Goal: Find specific page/section: Find specific page/section

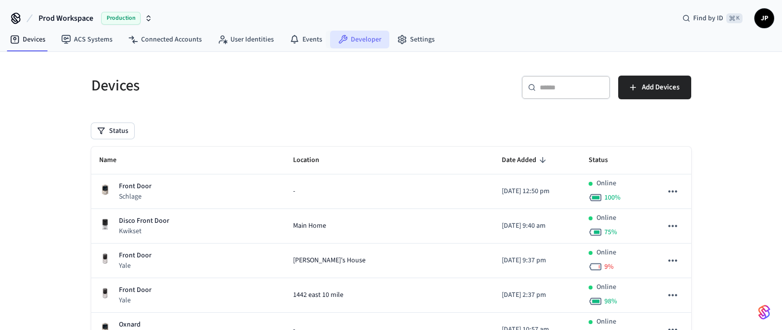
click at [354, 35] on link "Developer" at bounding box center [359, 40] width 59 height 18
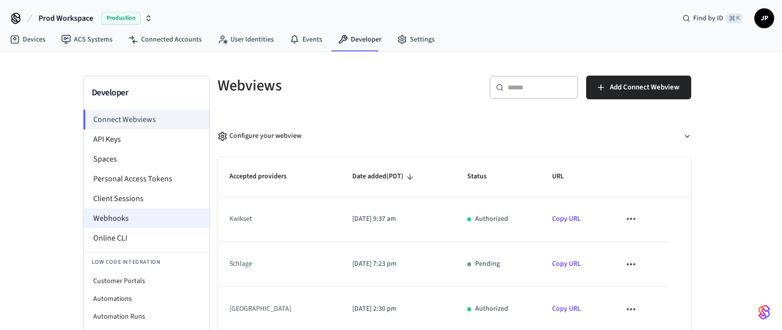
click at [110, 227] on li "Webhooks" at bounding box center [146, 218] width 125 height 20
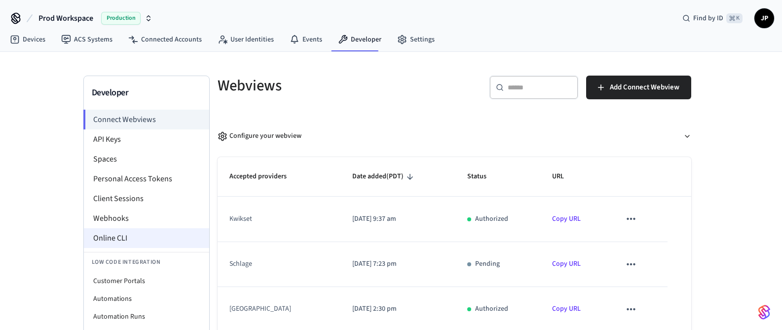
click at [109, 230] on li "Online CLI" at bounding box center [146, 238] width 125 height 20
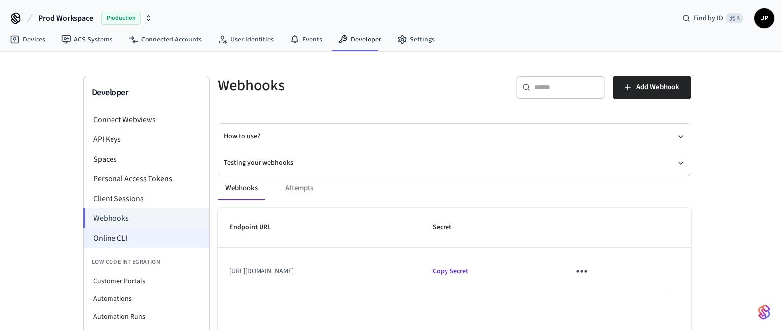
click at [121, 239] on li "Online CLI" at bounding box center [146, 238] width 125 height 20
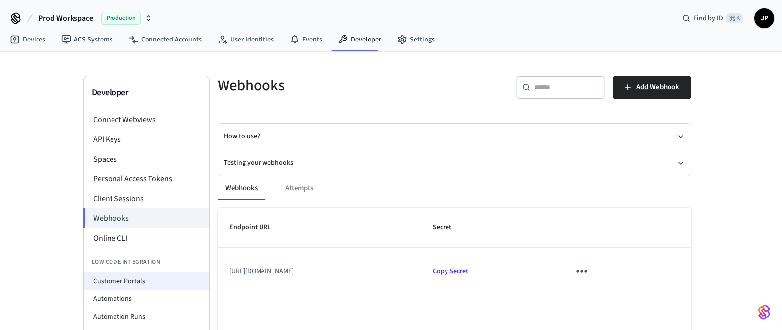
click at [122, 279] on li "Customer Portals" at bounding box center [146, 281] width 125 height 18
select select "**********"
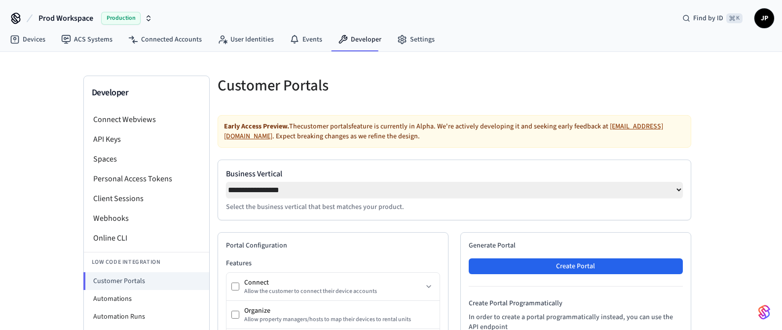
click at [60, 17] on span "Prod Workspace" at bounding box center [65, 18] width 55 height 12
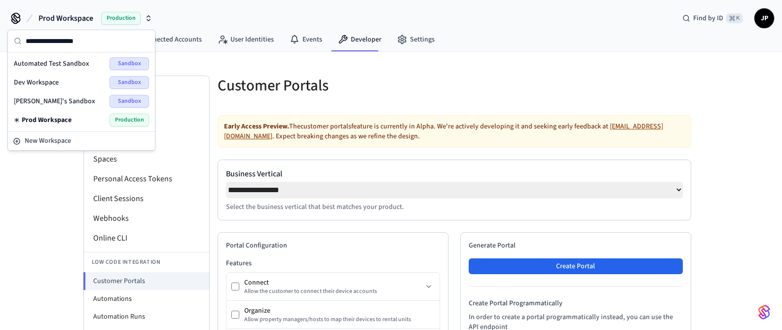
click at [16, 19] on icon at bounding box center [16, 18] width 16 height 16
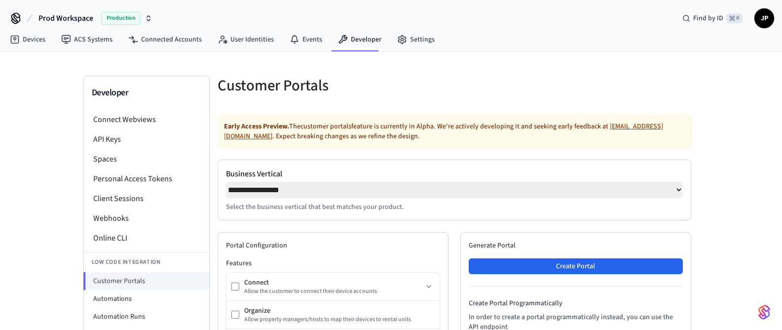
click at [17, 16] on icon at bounding box center [16, 18] width 16 height 16
click at [148, 17] on icon "button" at bounding box center [149, 18] width 8 height 8
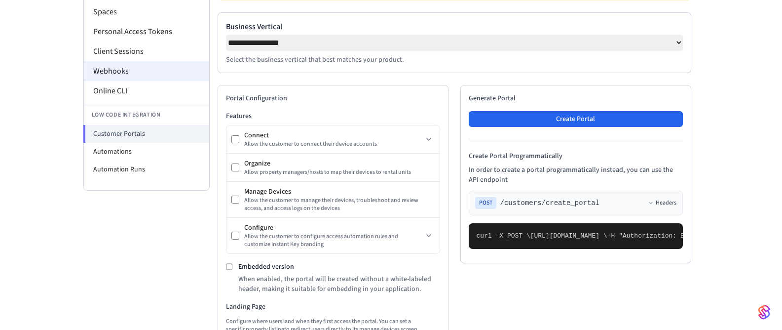
scroll to position [147, 0]
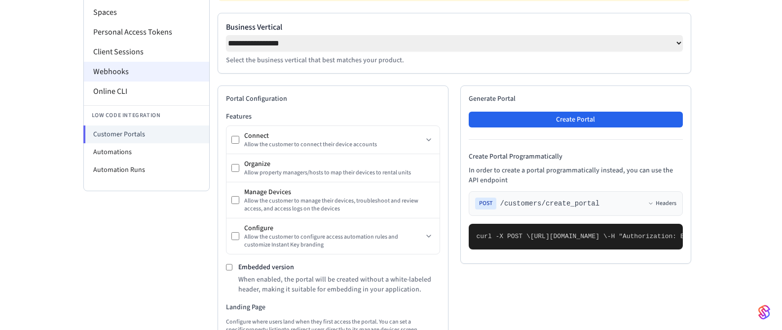
click at [116, 74] on li "Webhooks" at bounding box center [146, 72] width 125 height 20
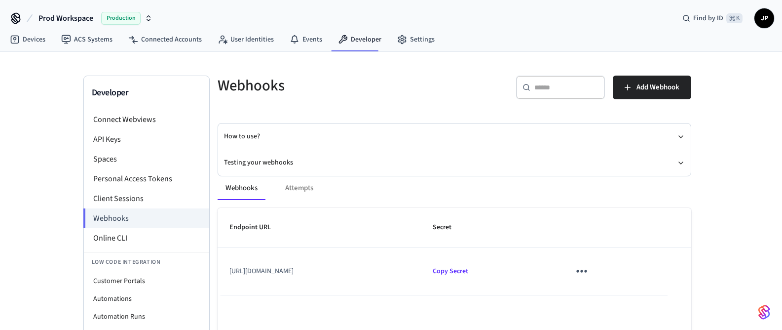
click at [110, 13] on span "Production" at bounding box center [120, 18] width 39 height 13
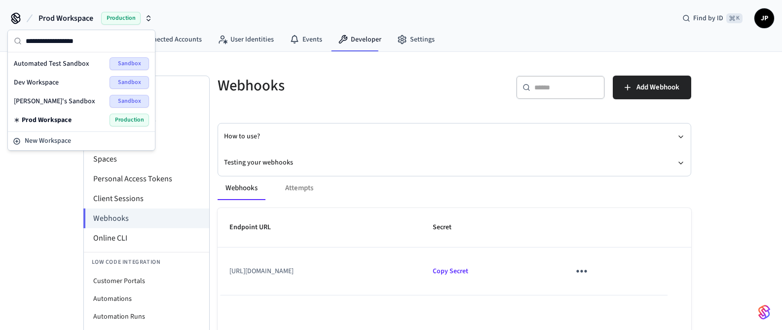
click at [31, 254] on div "Developer Connect Webviews API Keys Spaces Personal Access Tokens Client Sessio…" at bounding box center [391, 223] width 782 height 343
